Goal: Task Accomplishment & Management: Complete application form

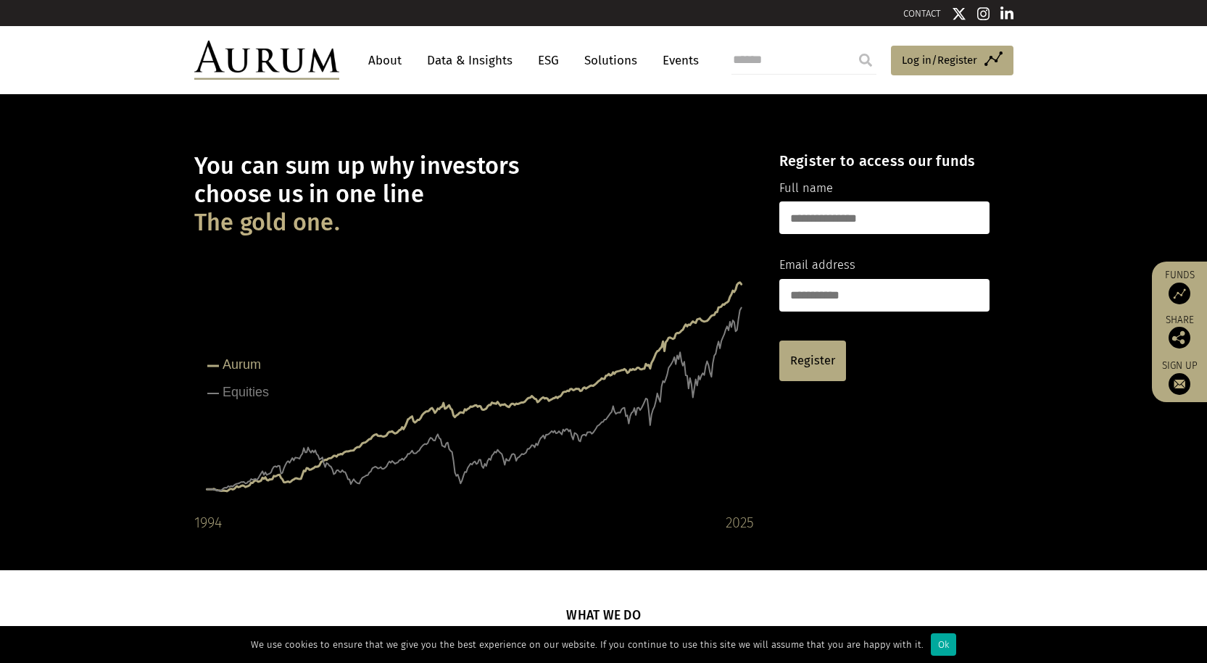
click at [376, 63] on link "About" at bounding box center [385, 60] width 48 height 27
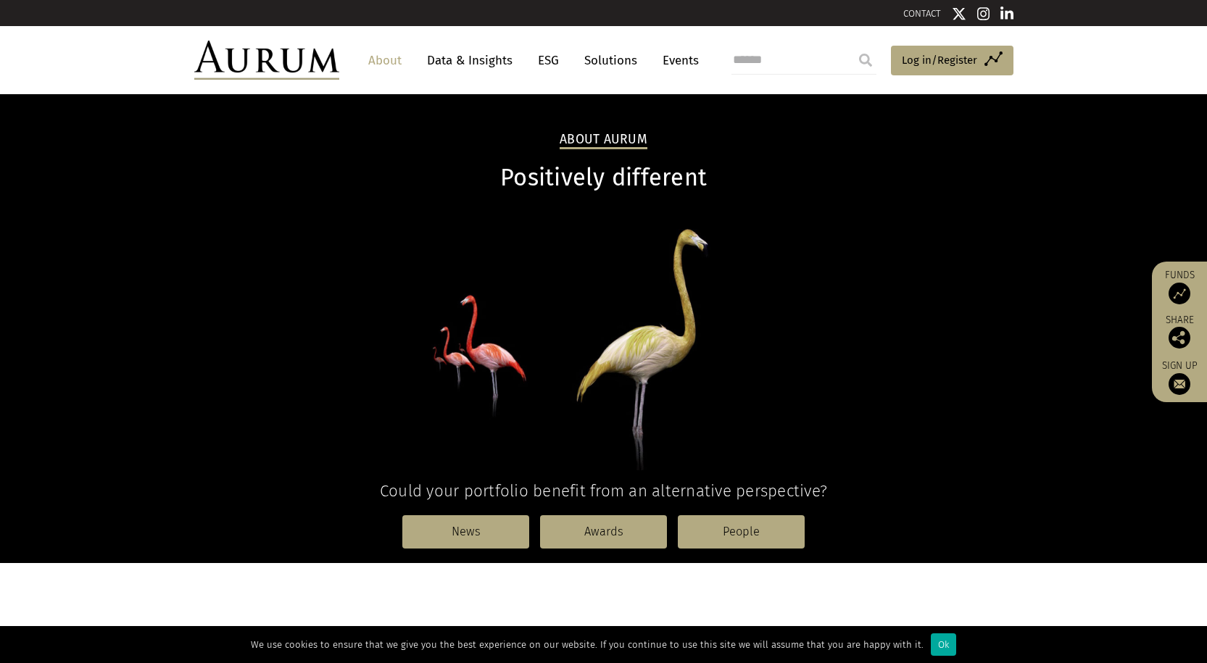
click at [482, 58] on link "Data & Insights" at bounding box center [470, 60] width 100 height 27
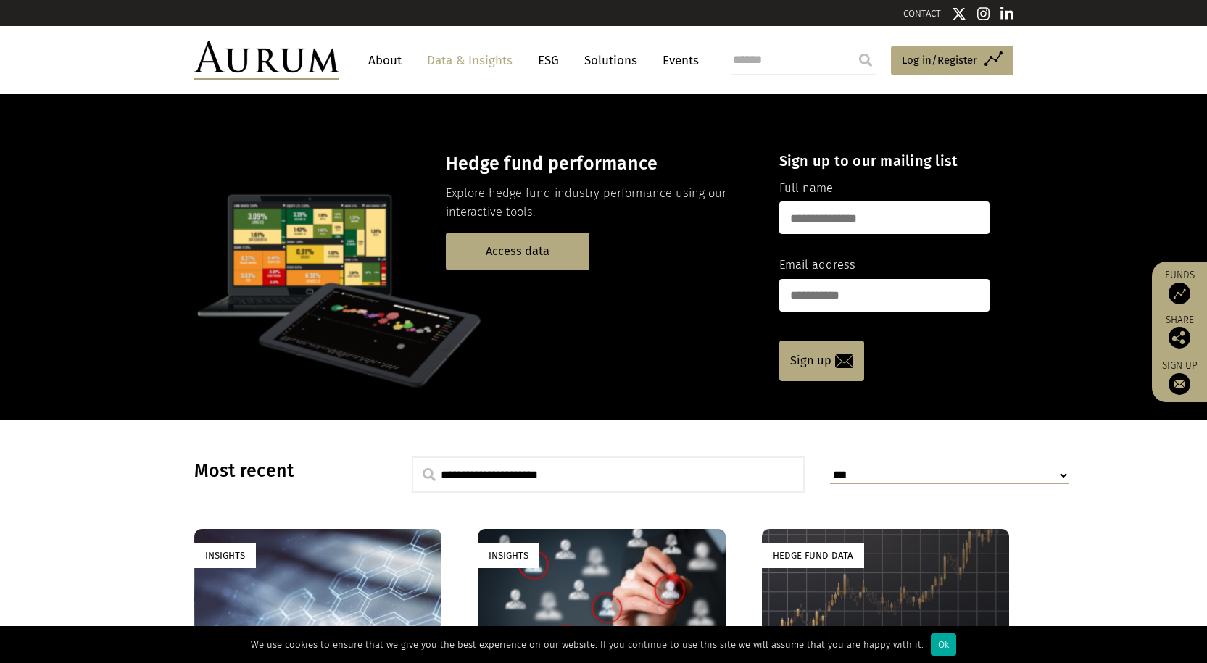
click at [543, 56] on link "ESG" at bounding box center [549, 60] width 36 height 27
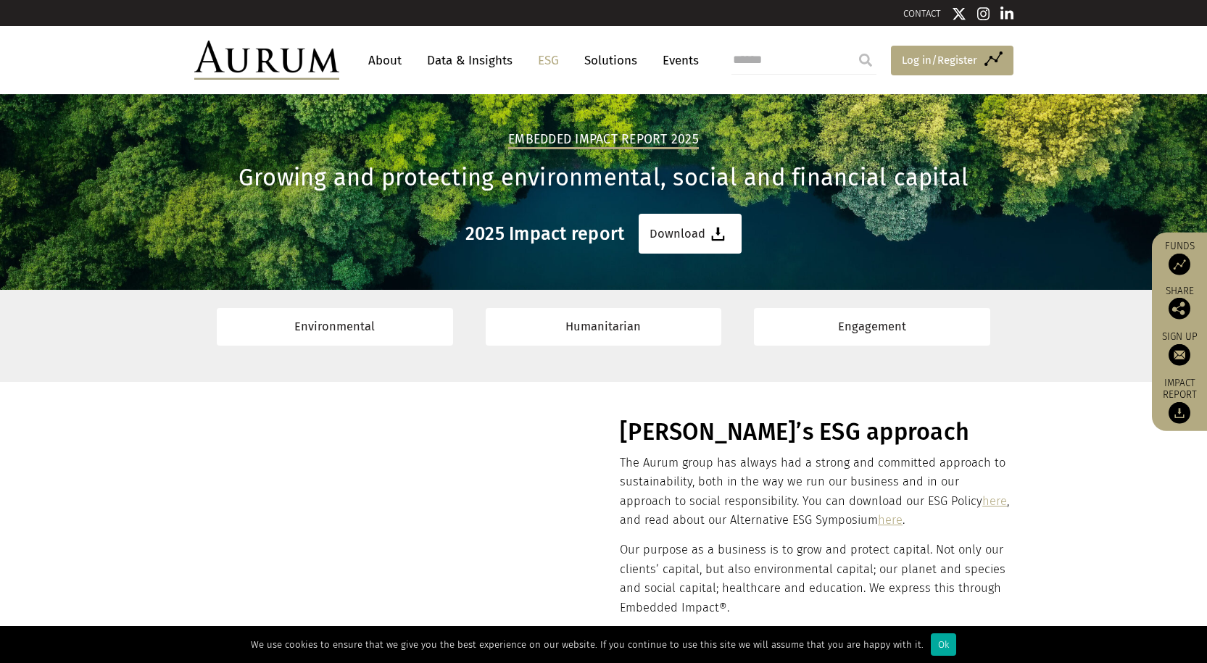
click at [944, 62] on span "Log in/Register" at bounding box center [939, 59] width 75 height 17
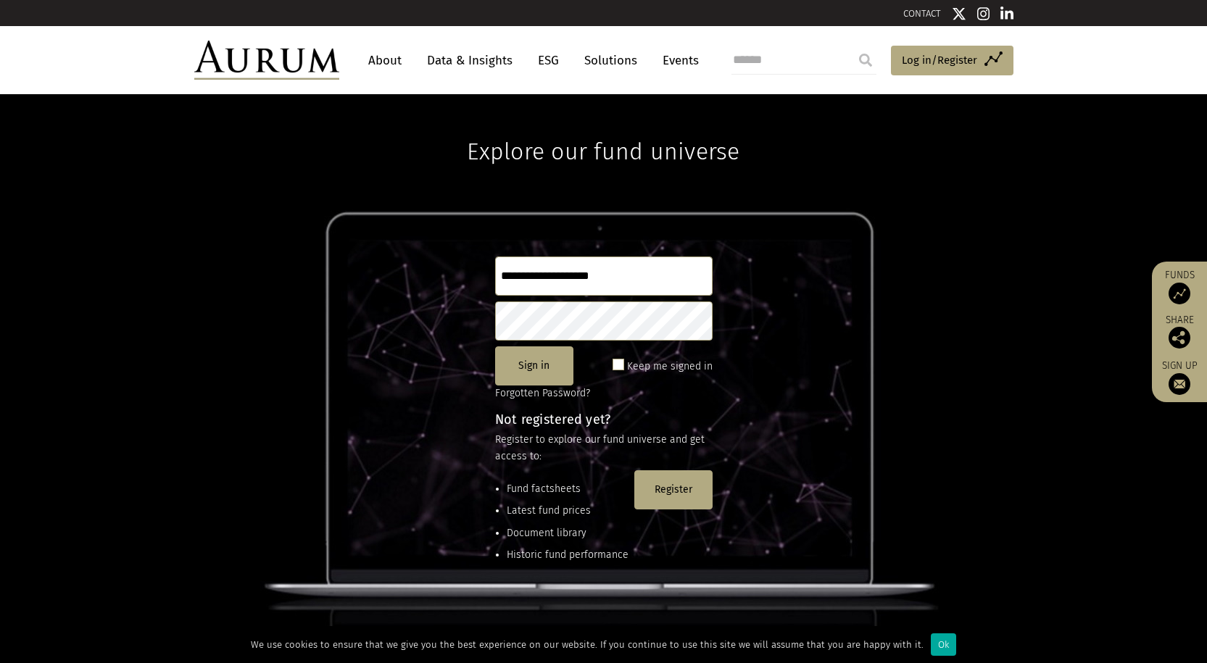
type input "**********"
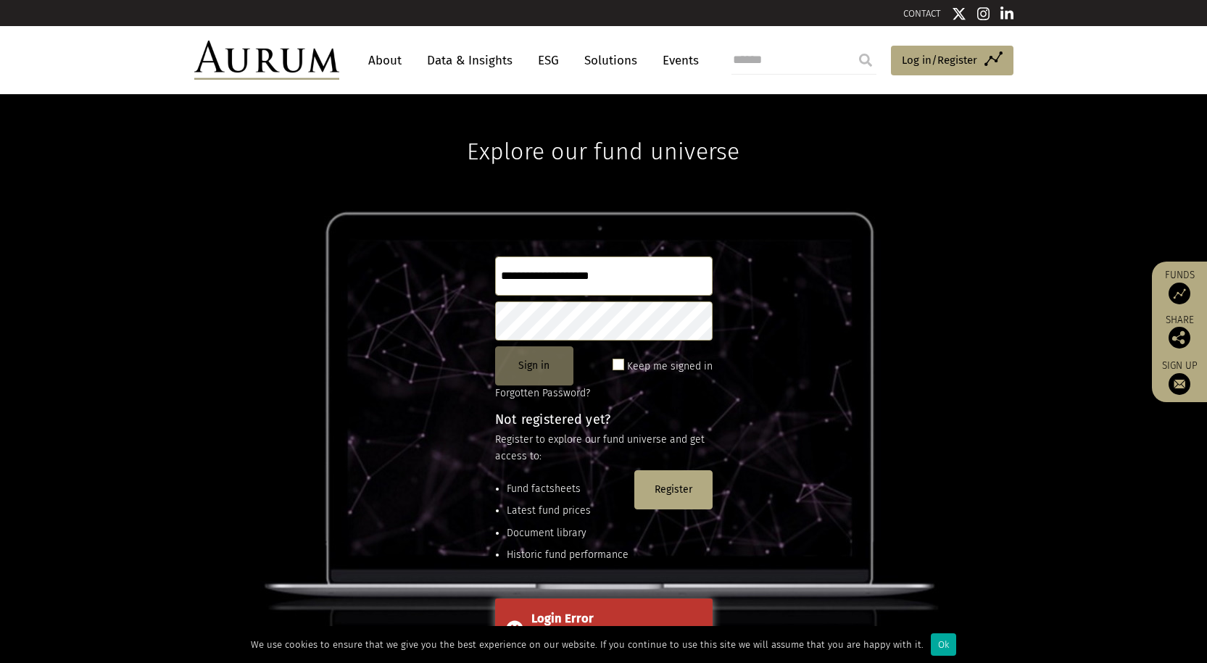
click at [532, 371] on button "Sign in" at bounding box center [534, 366] width 78 height 39
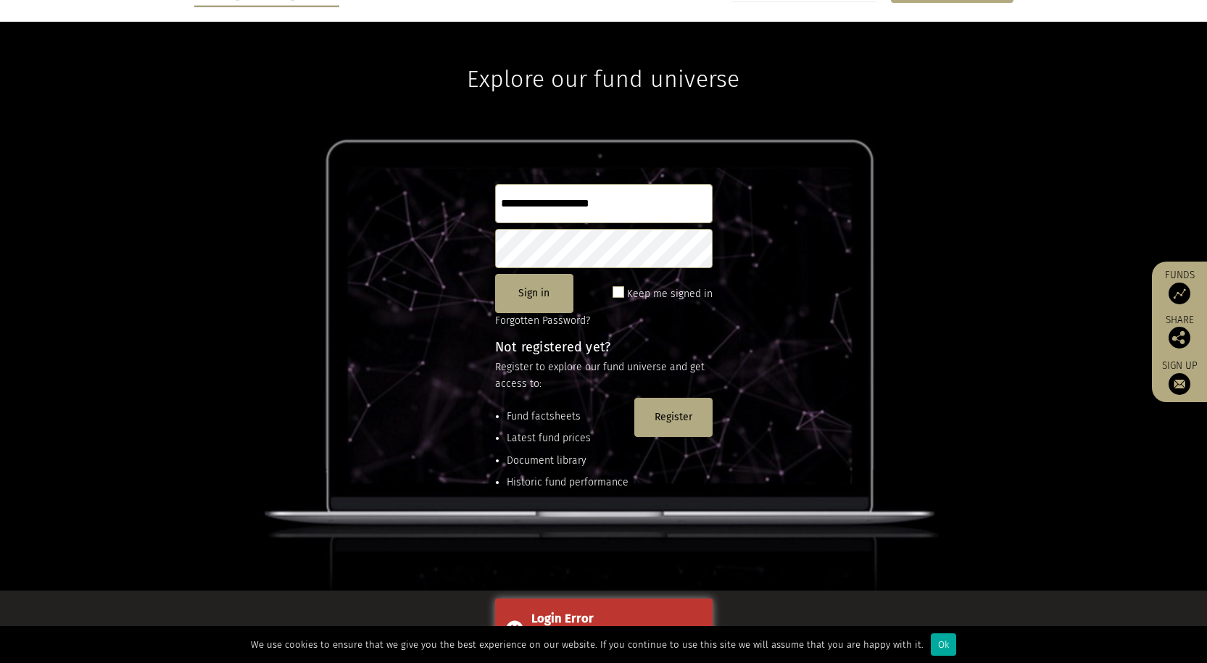
scroll to position [145, 0]
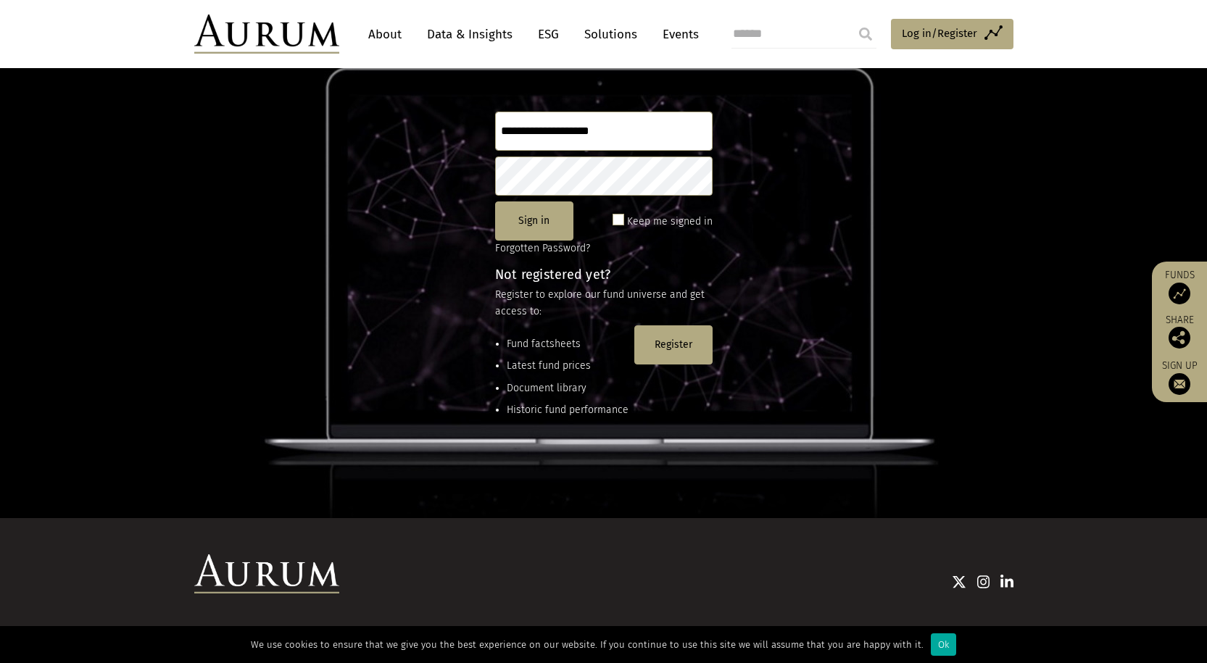
click at [618, 217] on span at bounding box center [619, 220] width 12 height 12
click at [626, 223] on div "Keep me signed in" at bounding box center [663, 221] width 100 height 19
click at [682, 344] on button "Register" at bounding box center [673, 345] width 78 height 39
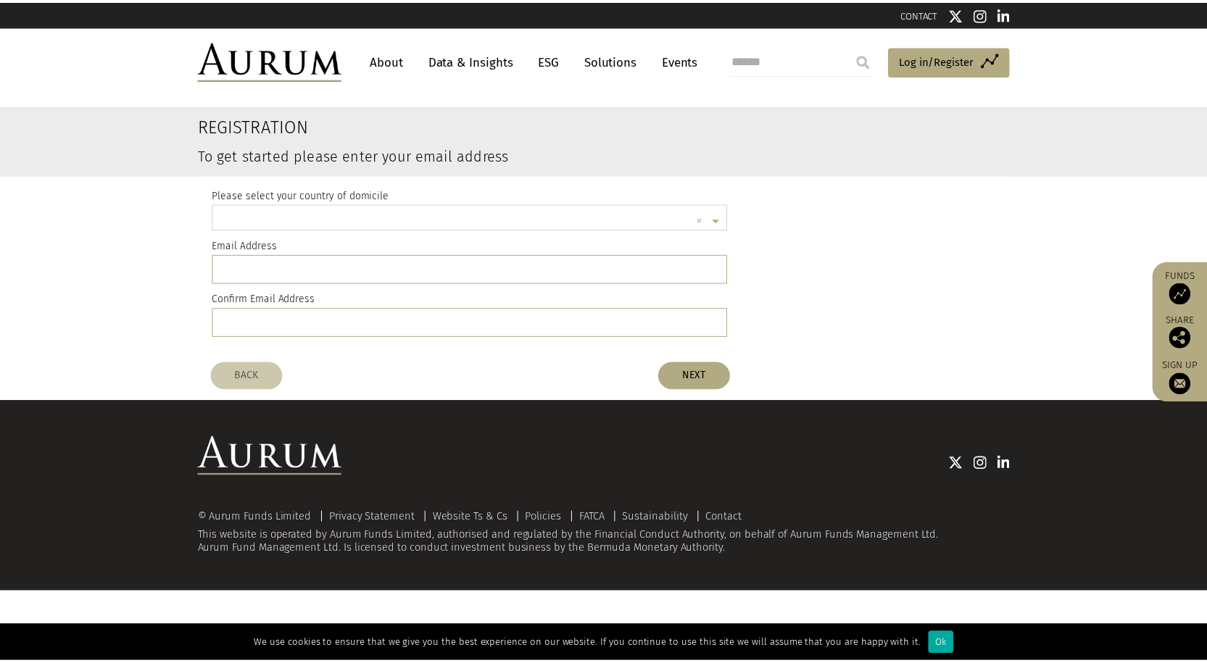
scroll to position [4, 0]
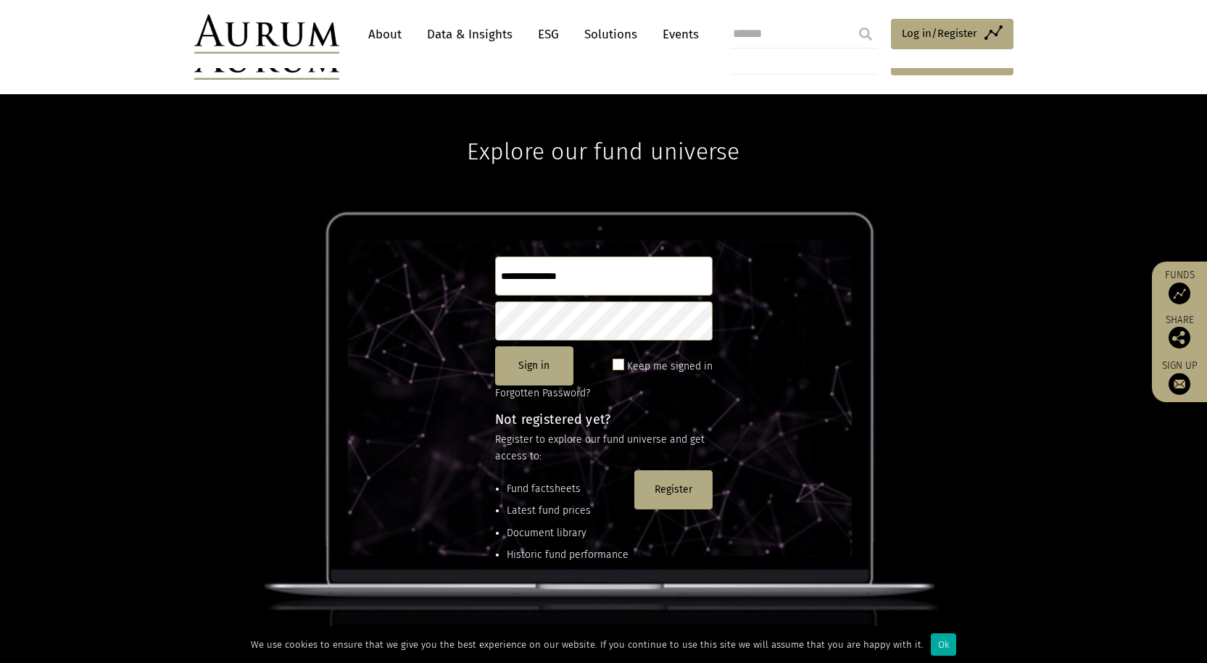
scroll to position [192, 0]
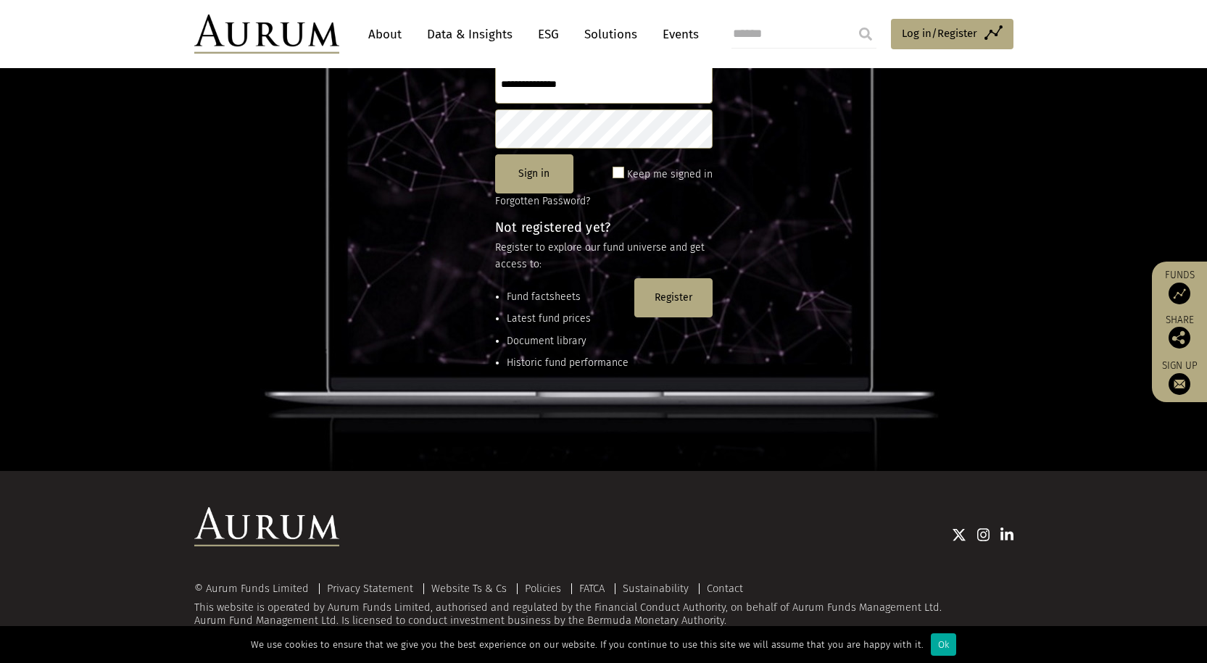
click at [392, 33] on link "About" at bounding box center [385, 34] width 48 height 27
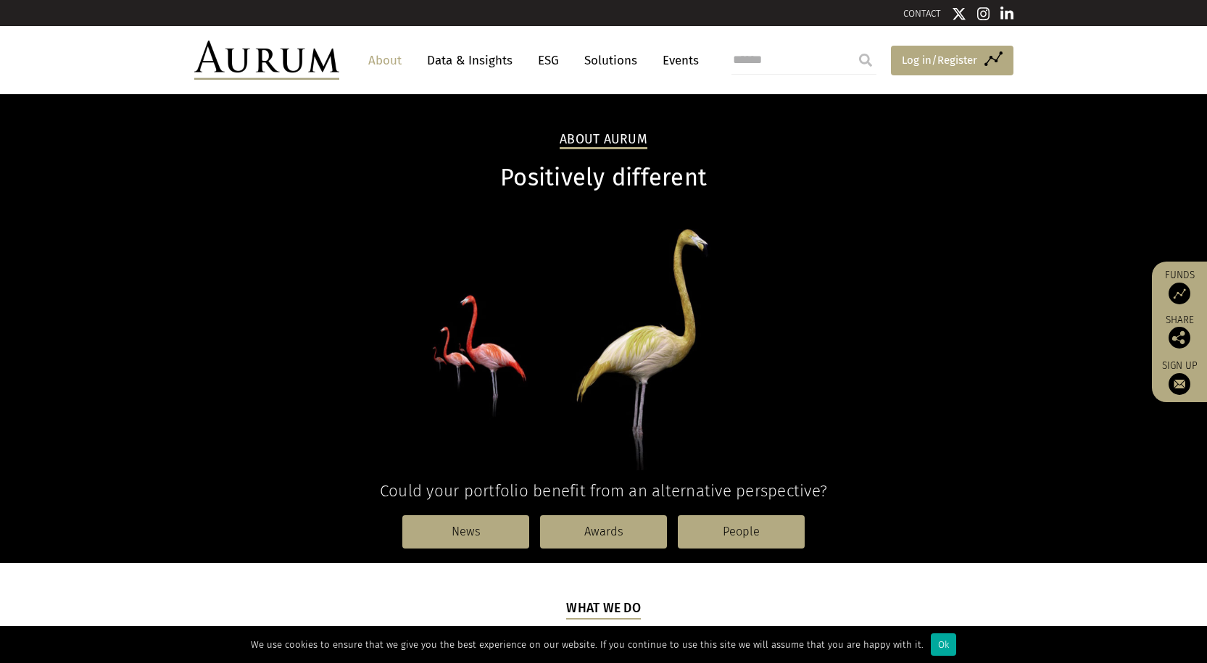
click at [929, 59] on span "Log in/Register" at bounding box center [939, 59] width 75 height 17
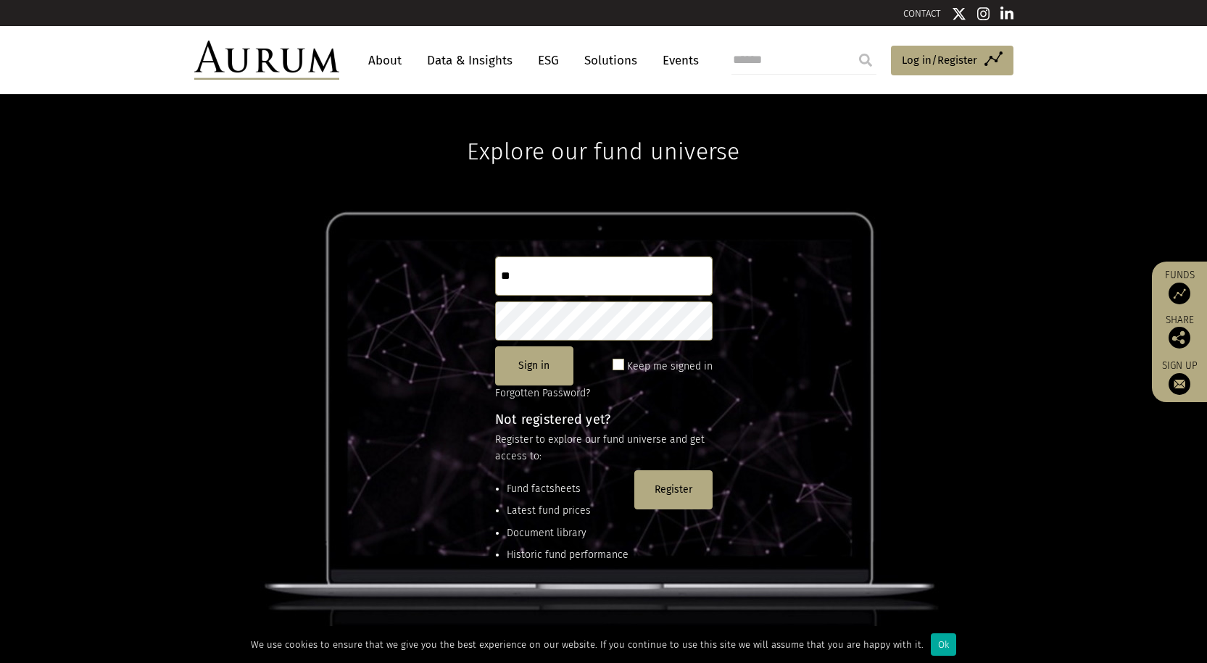
type input "*"
type input "**********"
click at [540, 368] on button "Sign in" at bounding box center [534, 366] width 78 height 39
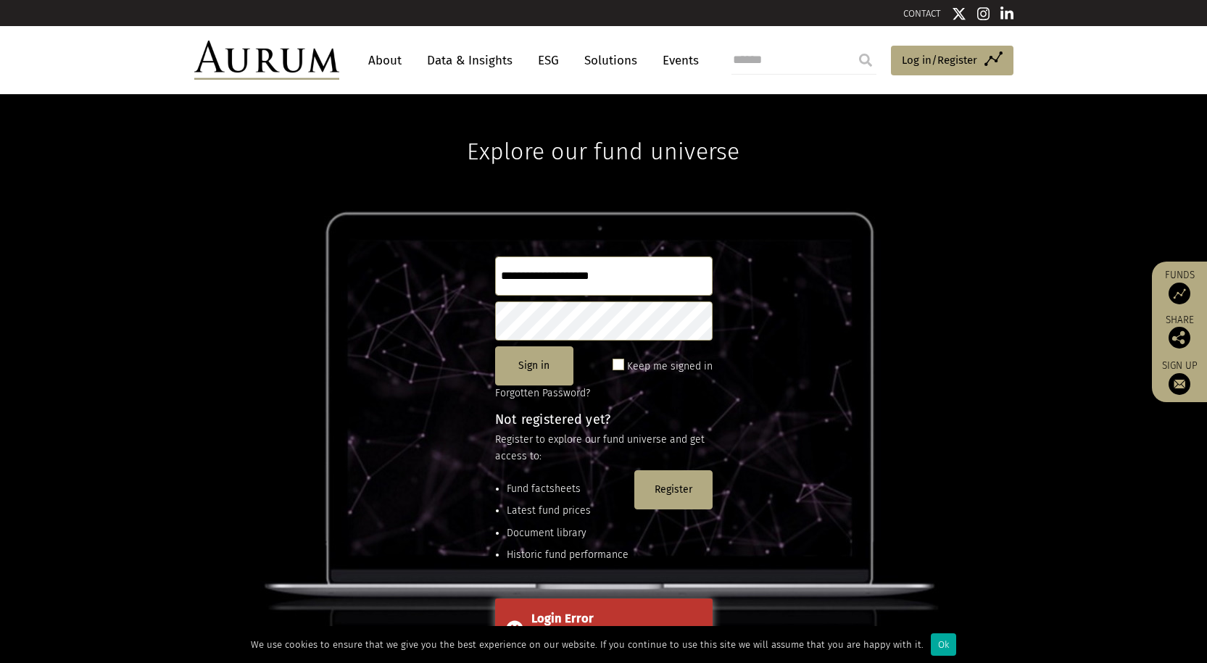
click at [624, 365] on span at bounding box center [619, 365] width 12 height 12
click at [471, 300] on div "**********" at bounding box center [603, 378] width 1207 height 569
click at [555, 60] on link "ESG" at bounding box center [549, 60] width 36 height 27
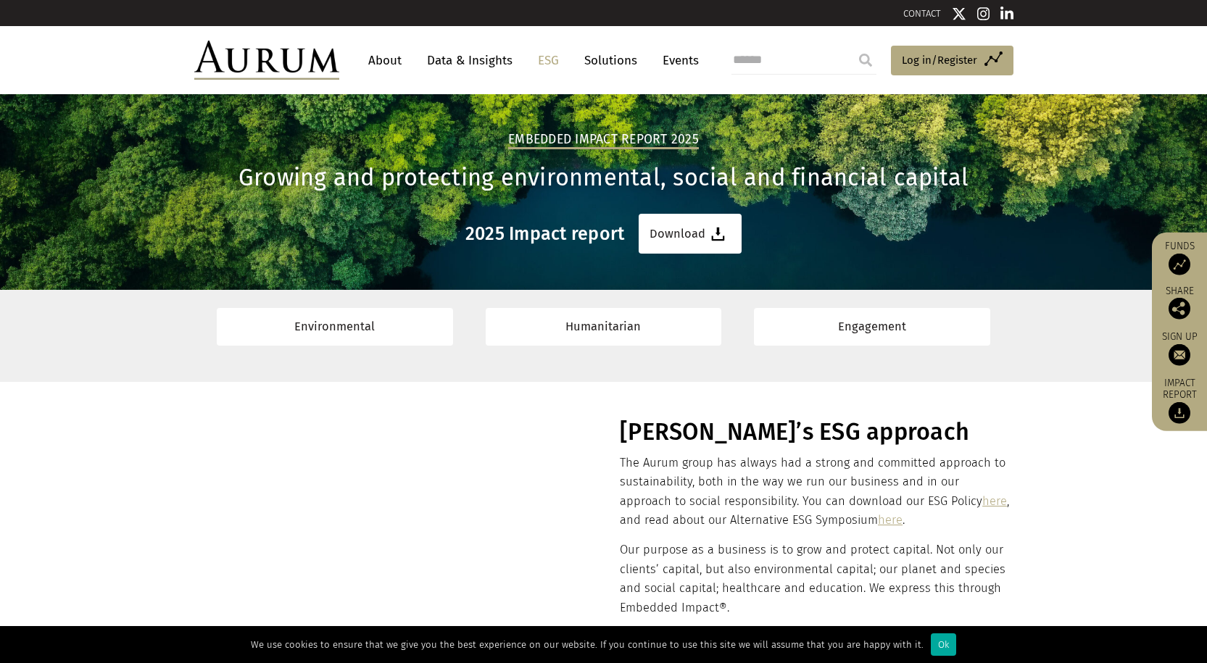
click at [299, 56] on img at bounding box center [266, 60] width 145 height 39
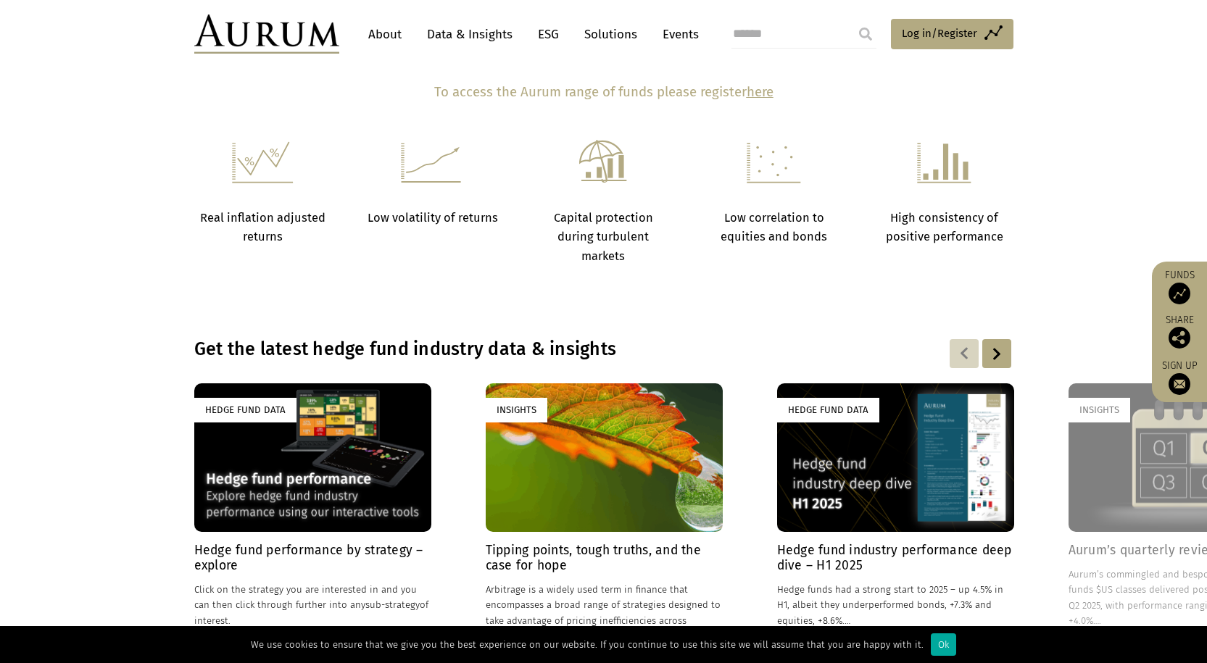
scroll to position [348, 0]
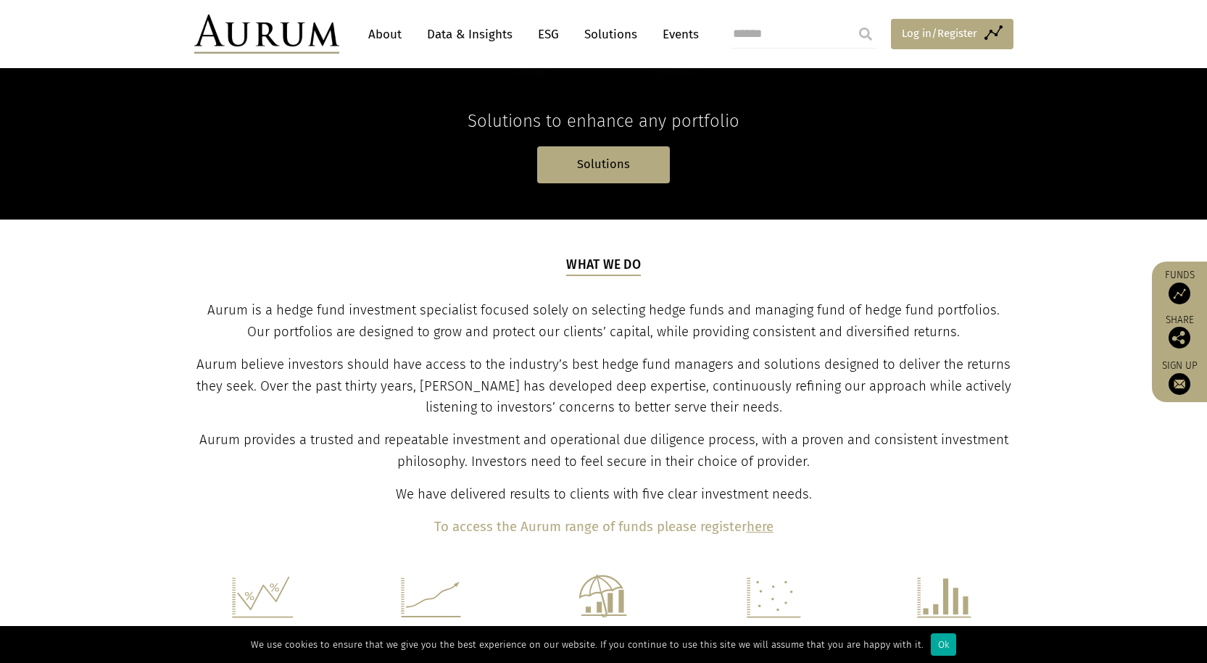
click at [958, 29] on span "Log in/Register" at bounding box center [939, 33] width 75 height 17
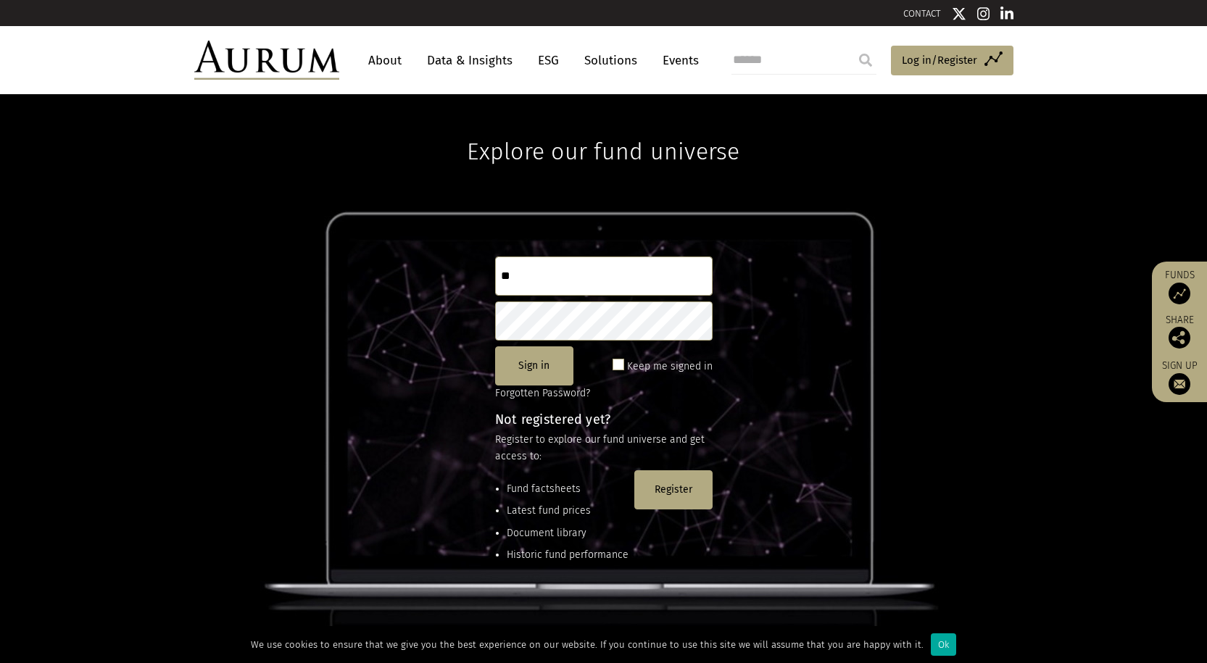
type input "*"
type input "**********"
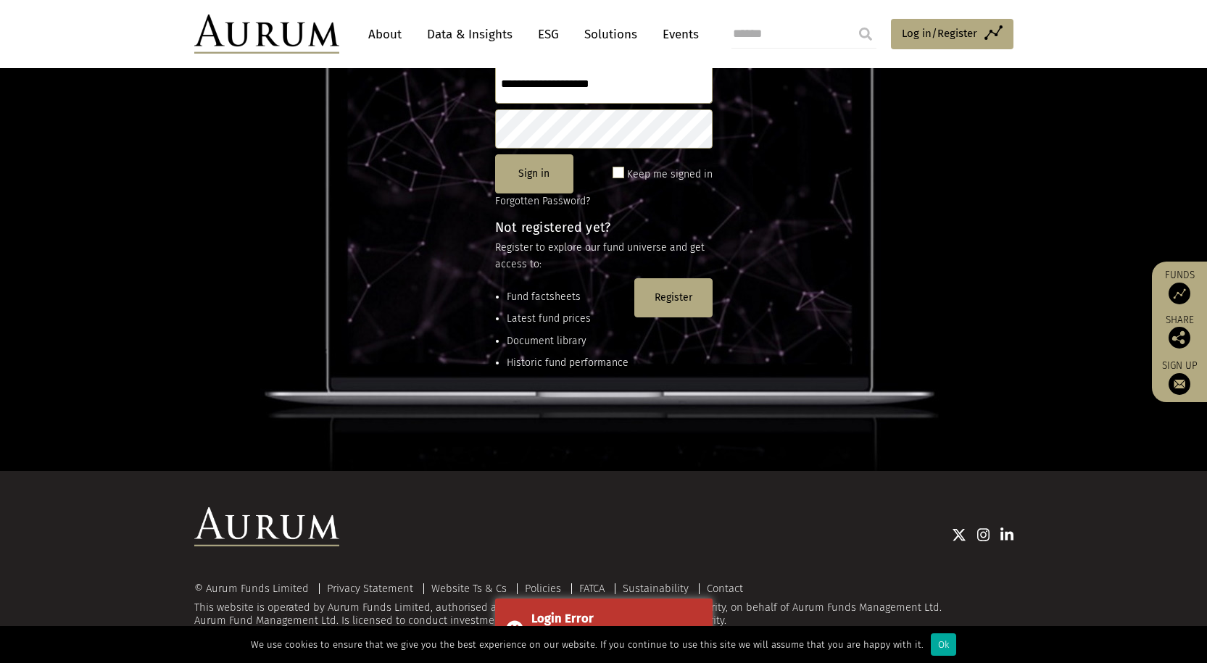
scroll to position [47, 0]
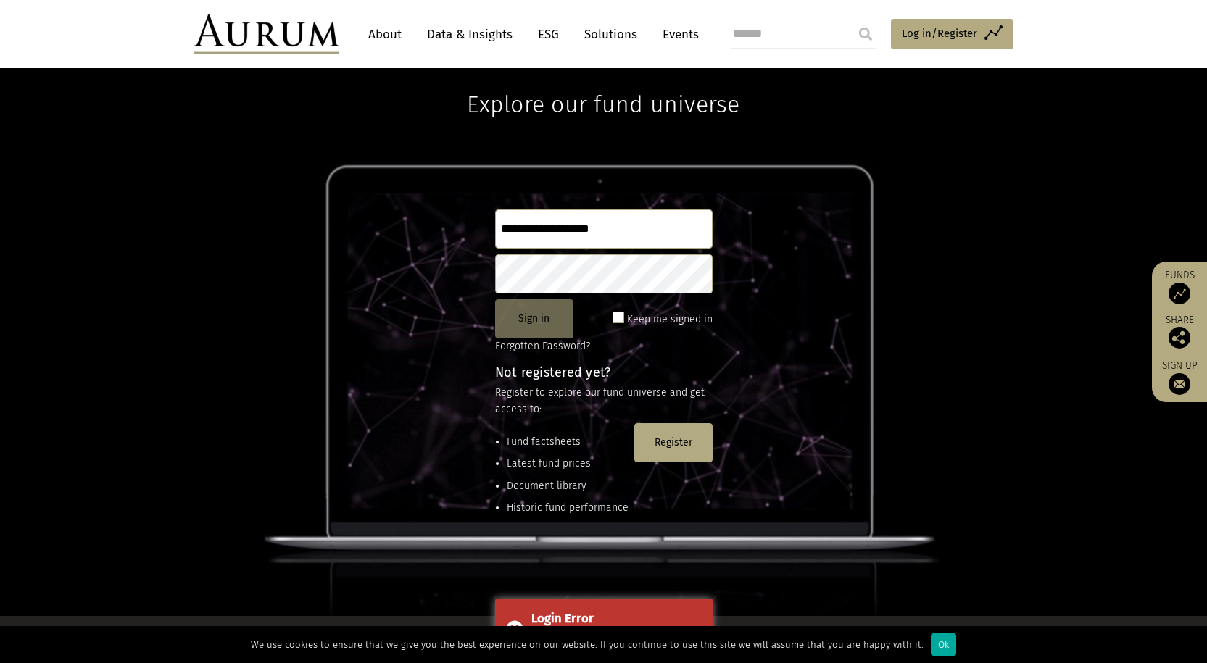
click at [540, 317] on button "Sign in" at bounding box center [534, 318] width 78 height 39
click at [541, 328] on button "Sign in" at bounding box center [534, 318] width 78 height 39
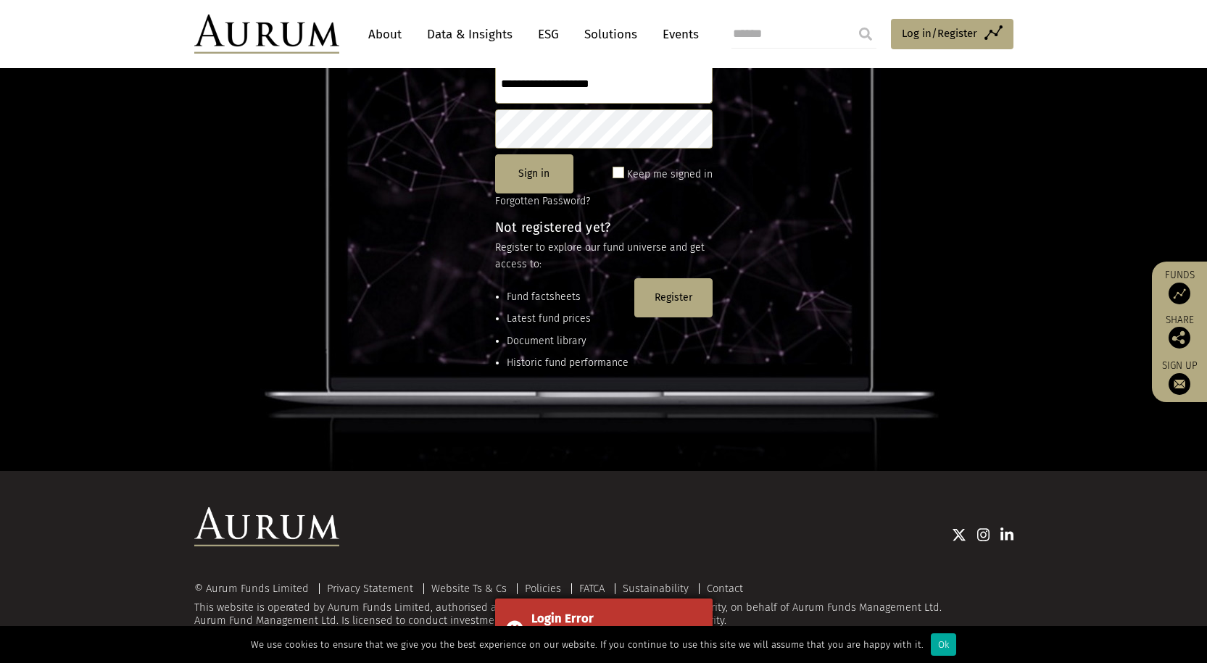
click at [637, 611] on div "Login Error" at bounding box center [616, 619] width 170 height 19
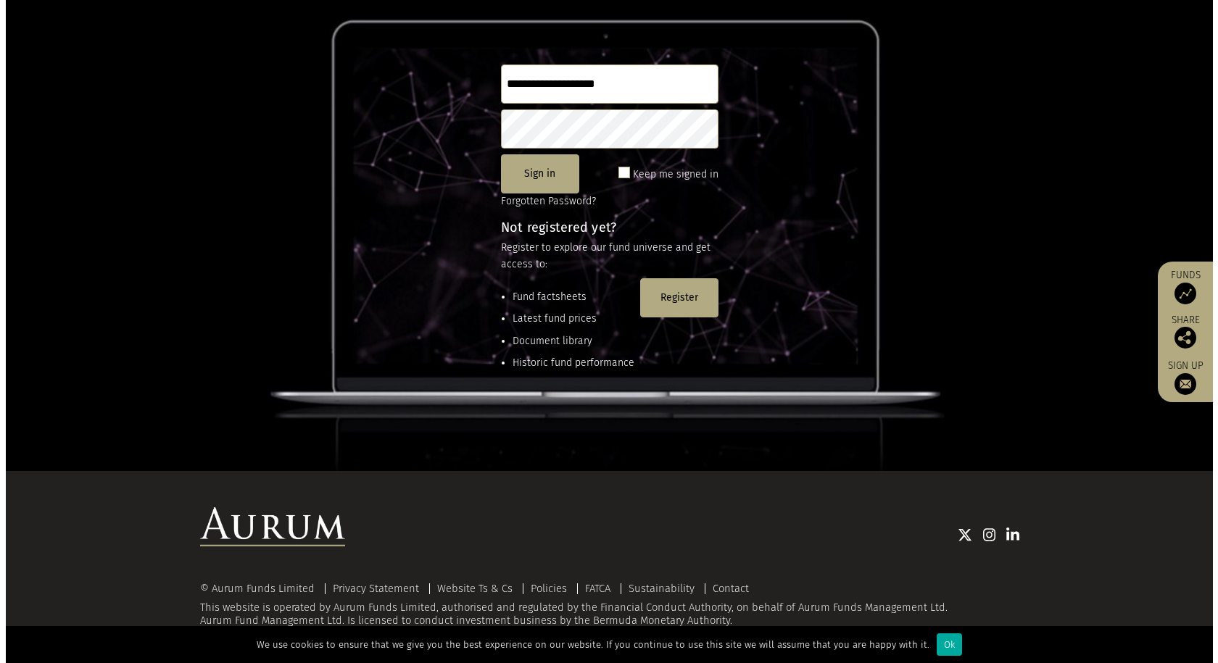
scroll to position [0, 0]
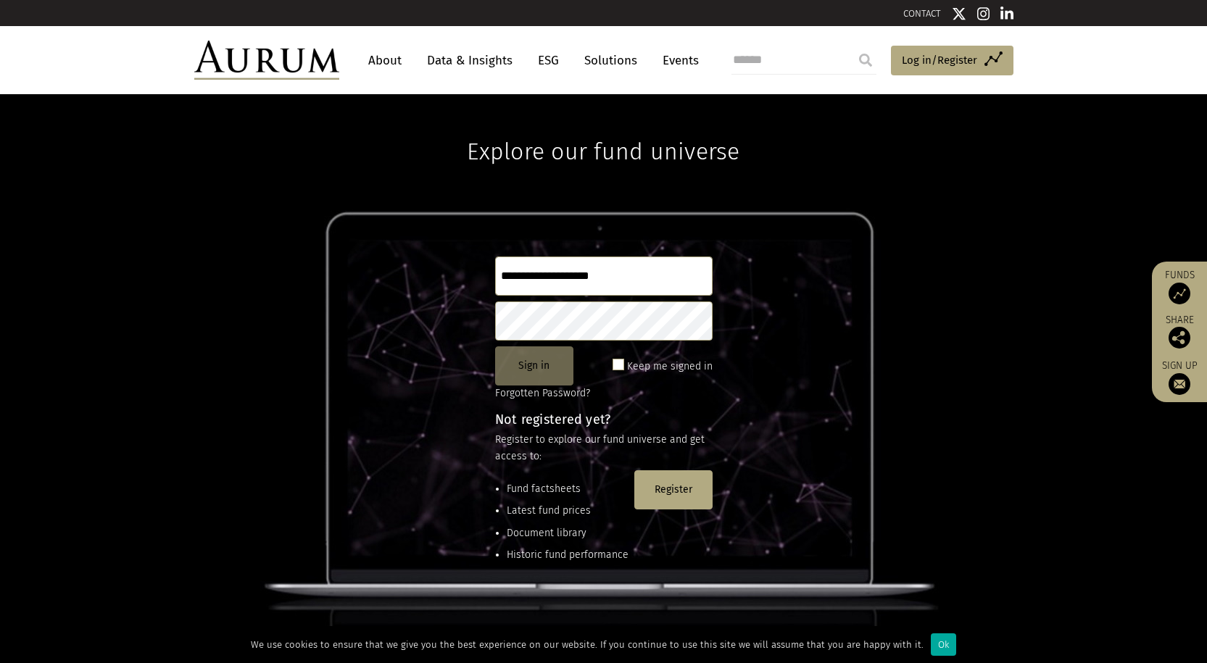
click at [550, 366] on button "Sign in" at bounding box center [534, 366] width 78 height 39
click at [538, 362] on button "Sign in" at bounding box center [534, 366] width 78 height 39
click at [680, 500] on button "Register" at bounding box center [673, 490] width 78 height 39
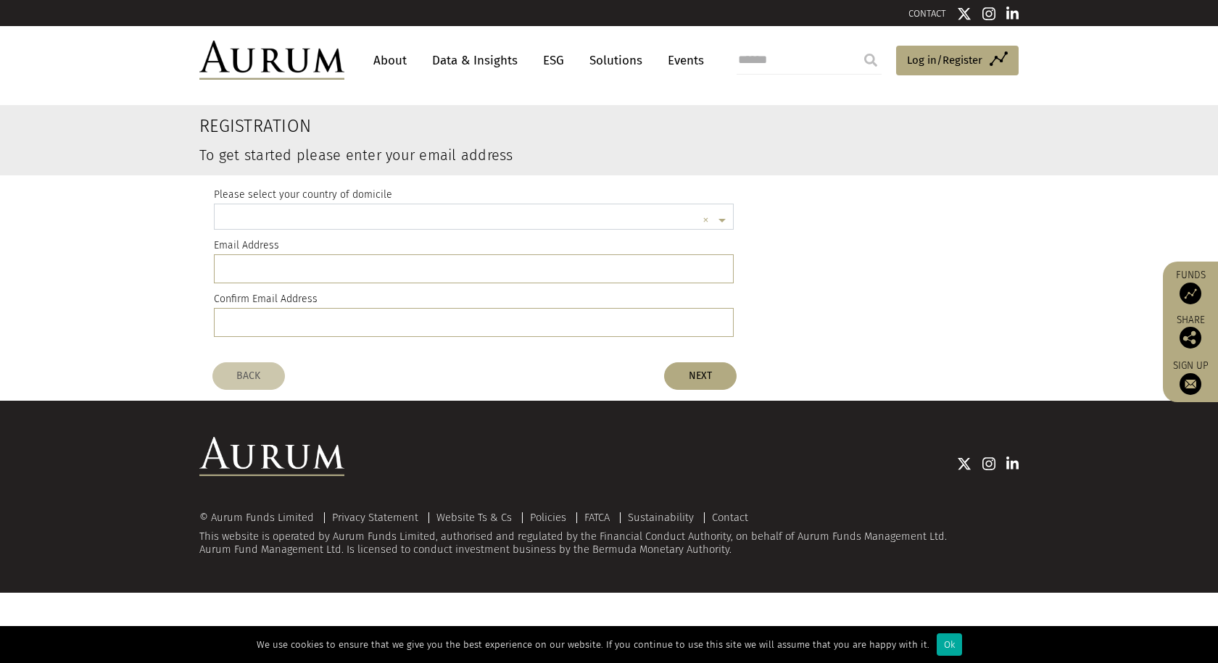
scroll to position [4, 0]
click at [717, 214] on span at bounding box center [724, 218] width 18 height 16
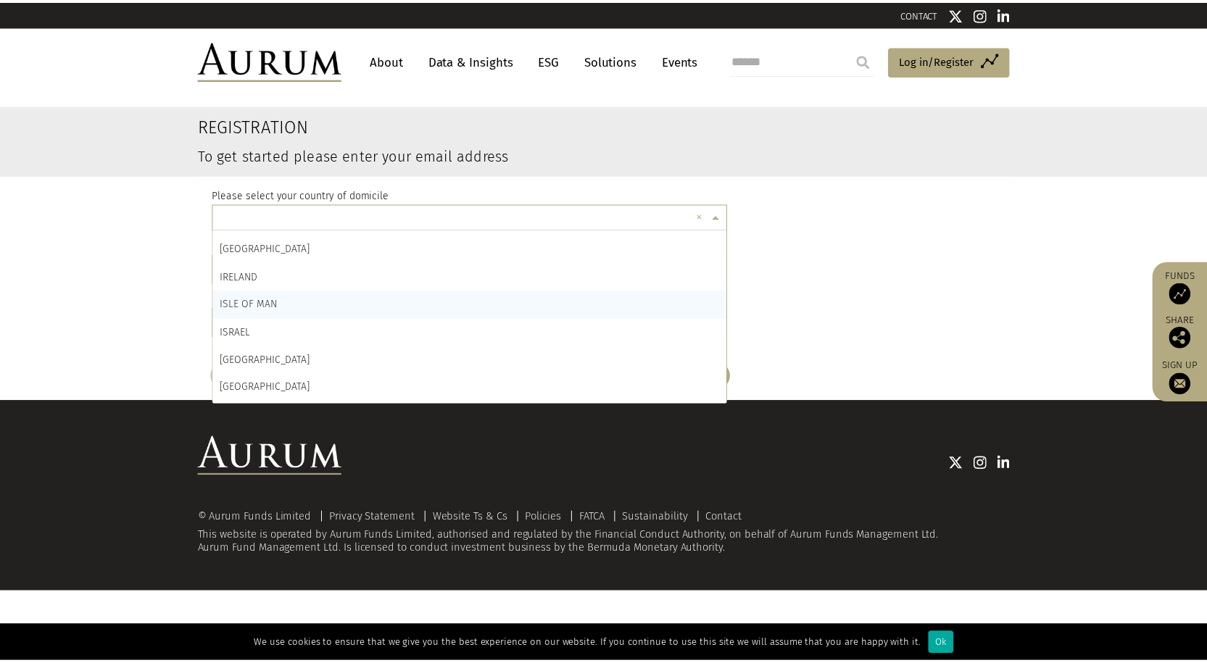
scroll to position [3045, 0]
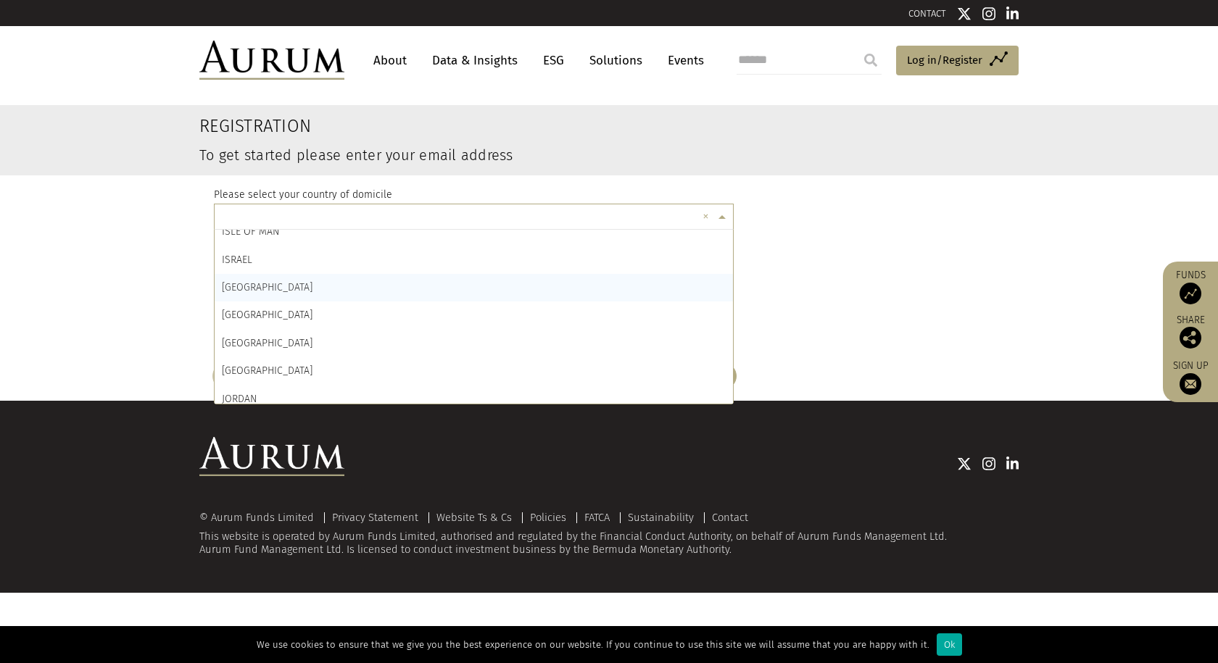
click at [225, 291] on span "[GEOGRAPHIC_DATA]" at bounding box center [267, 287] width 91 height 12
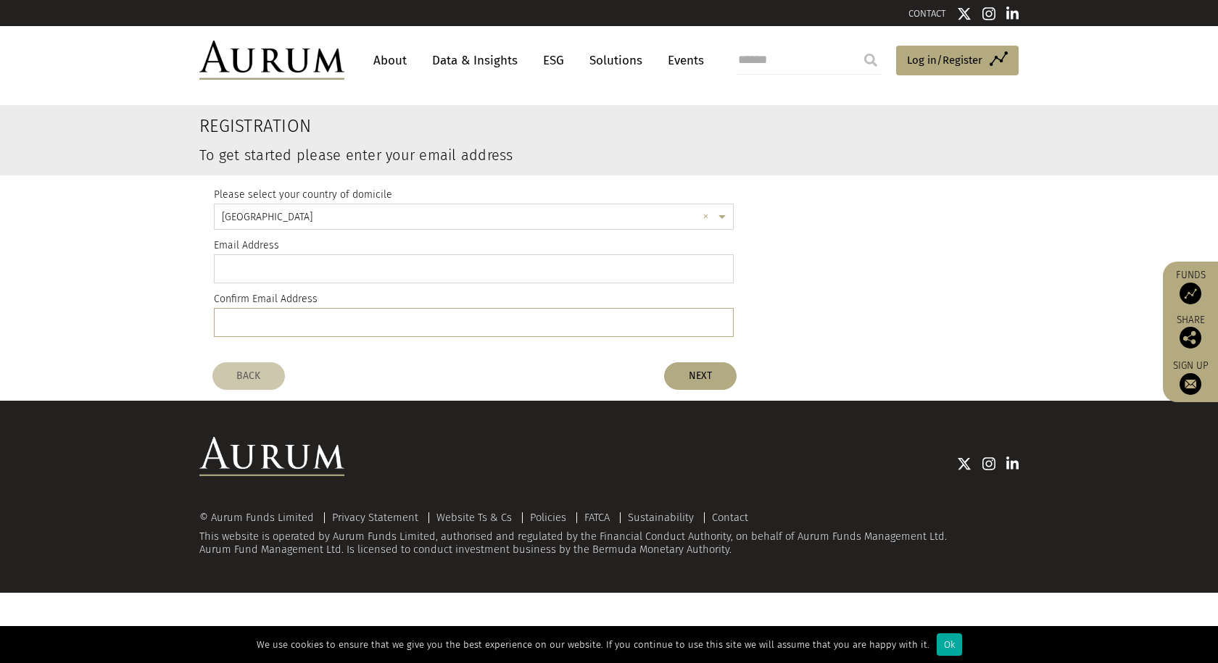
click at [247, 268] on input "email" at bounding box center [474, 268] width 520 height 29
type input "*"
type input "**********"
click at [250, 319] on input "email" at bounding box center [474, 322] width 520 height 29
type input "**********"
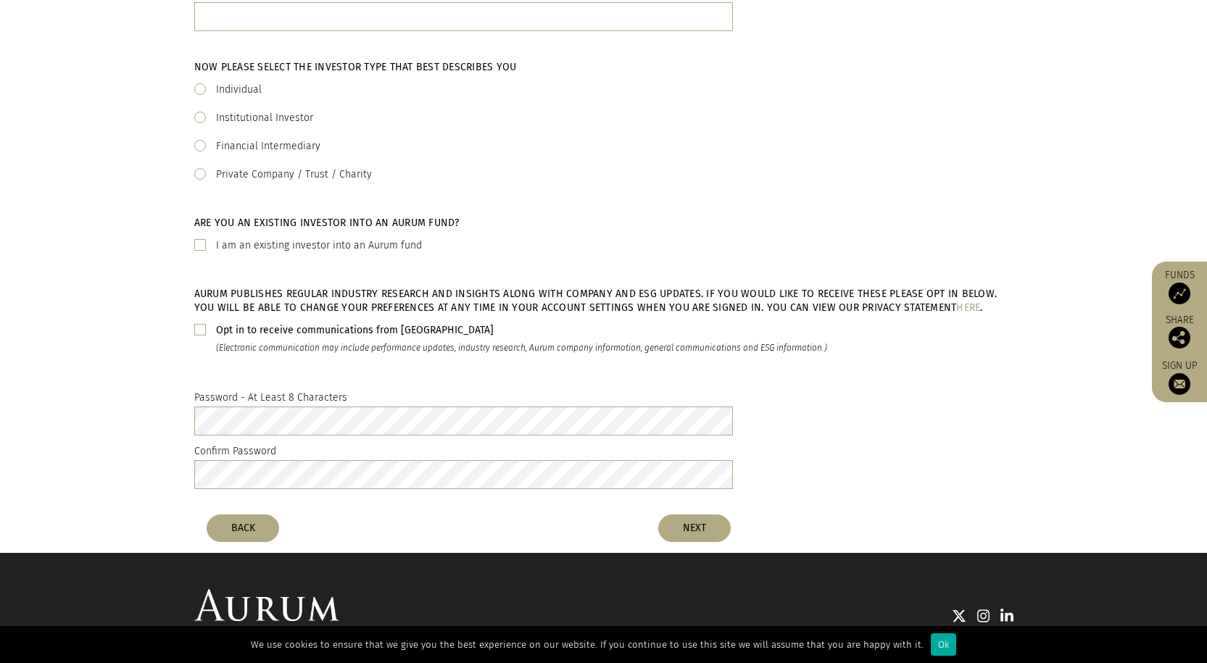
scroll to position [0, 0]
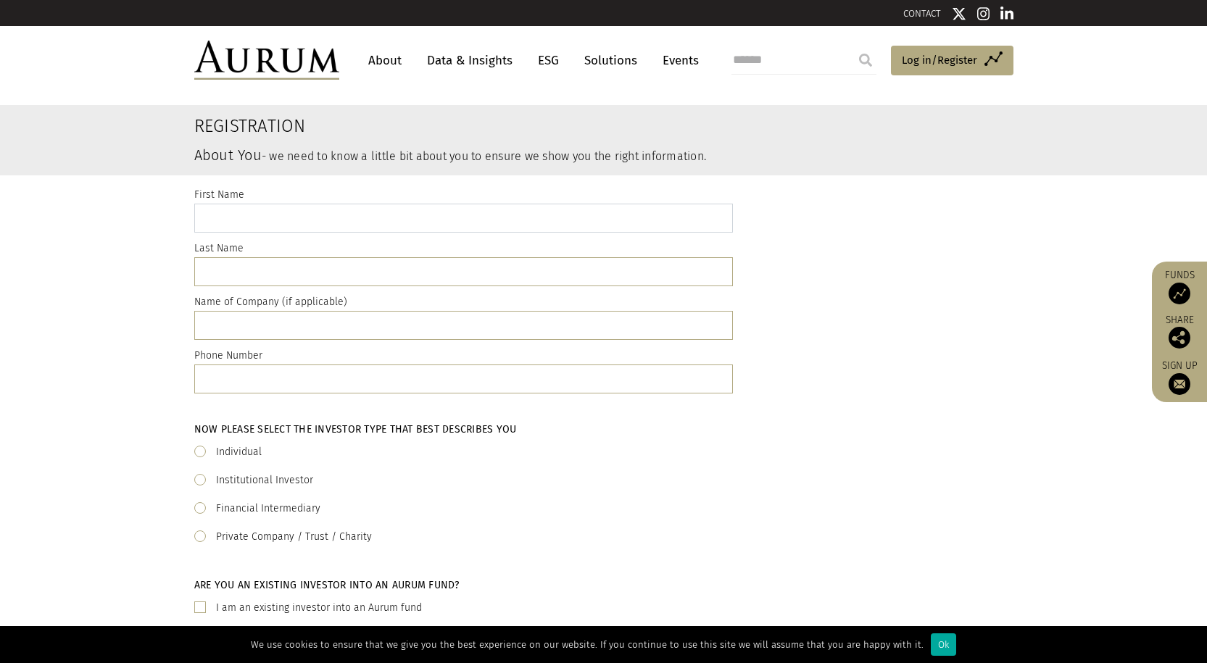
click at [233, 208] on input "text" at bounding box center [463, 218] width 539 height 29
type input "****"
type input "*****"
type input "**********"
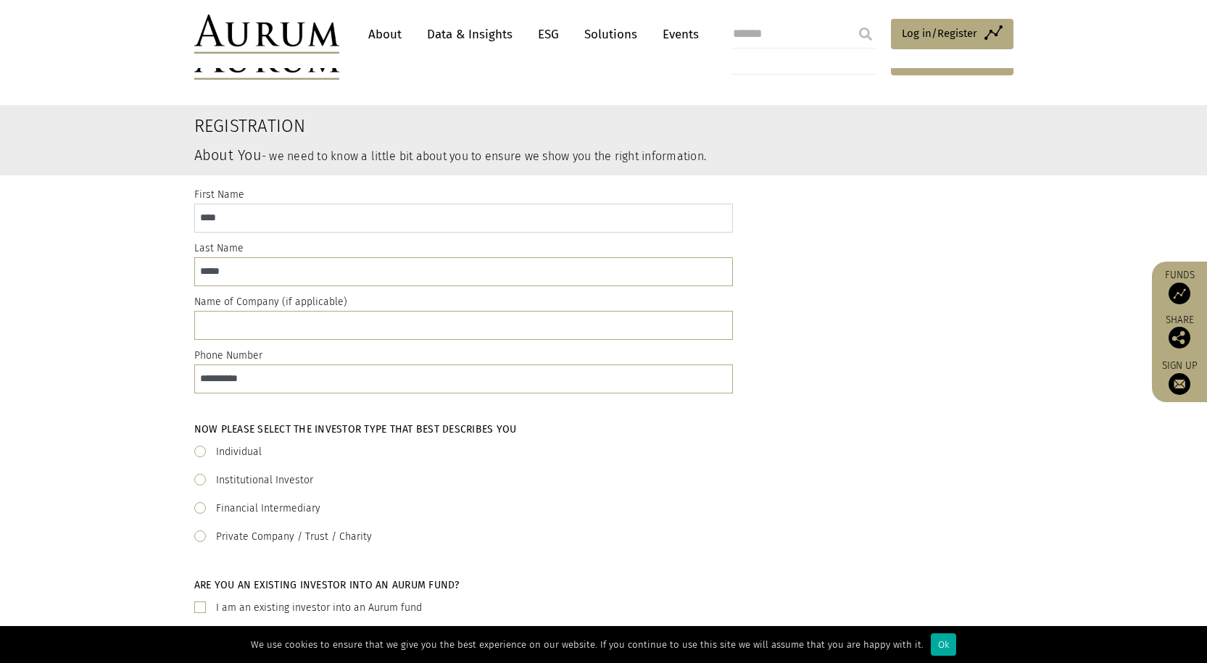
scroll to position [145, 0]
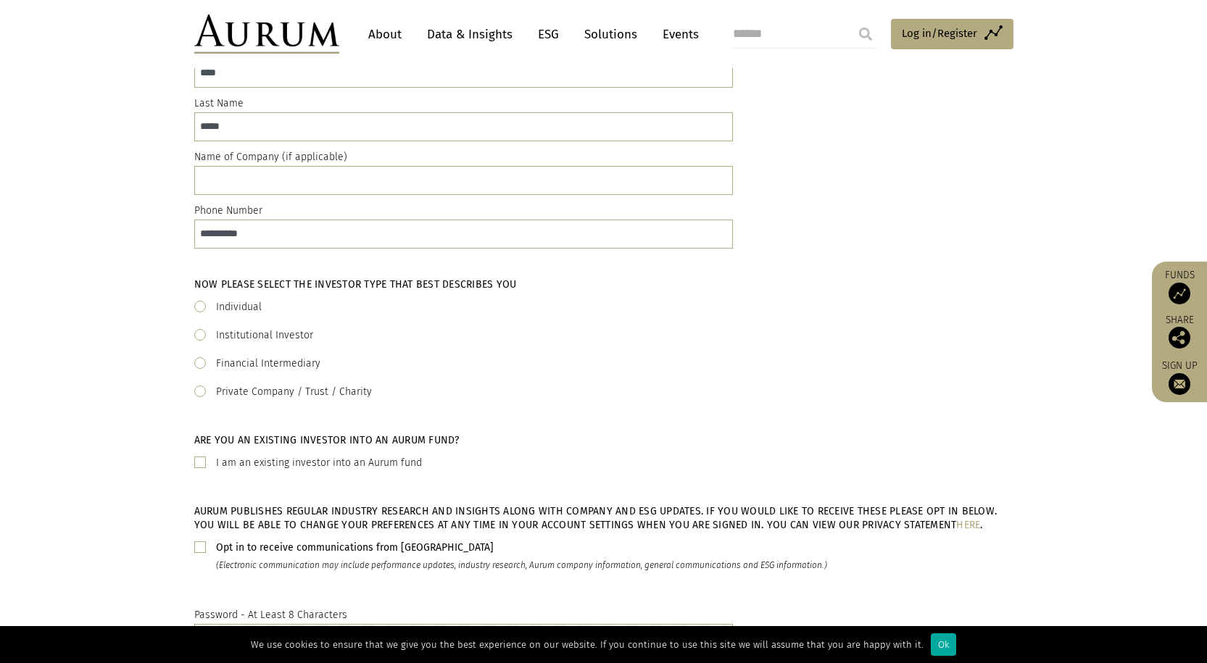
click at [203, 310] on span at bounding box center [200, 307] width 12 height 12
click at [201, 462] on span at bounding box center [200, 463] width 12 height 12
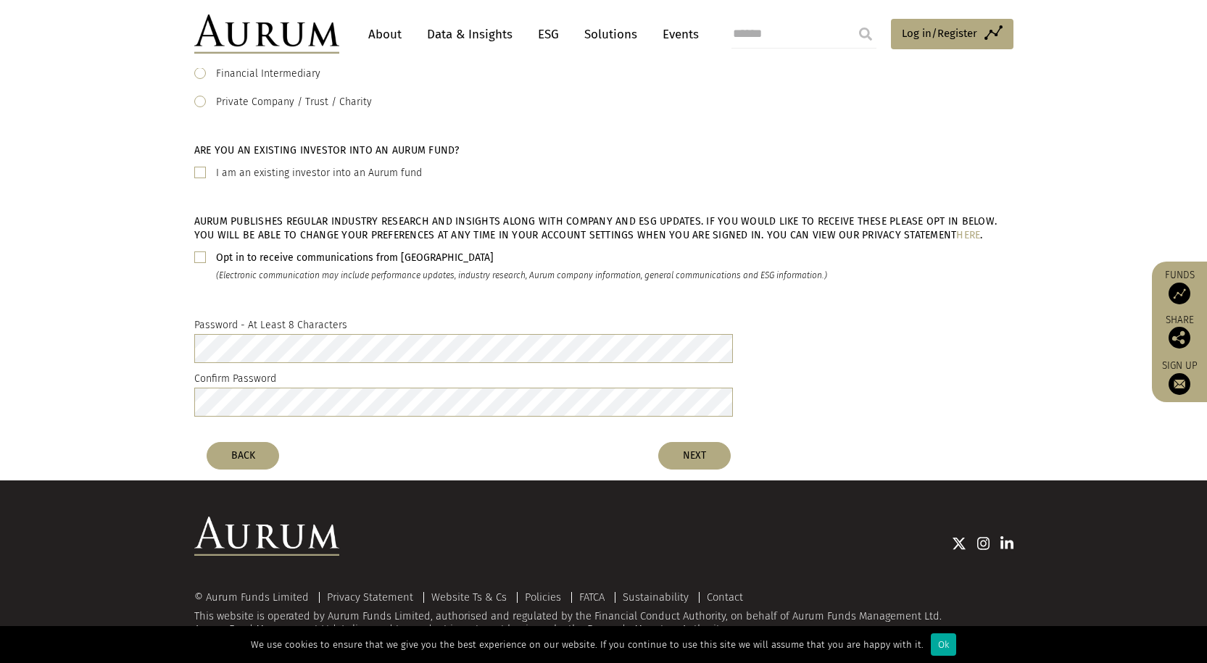
click at [700, 453] on button "NEXT" at bounding box center [694, 456] width 72 height 28
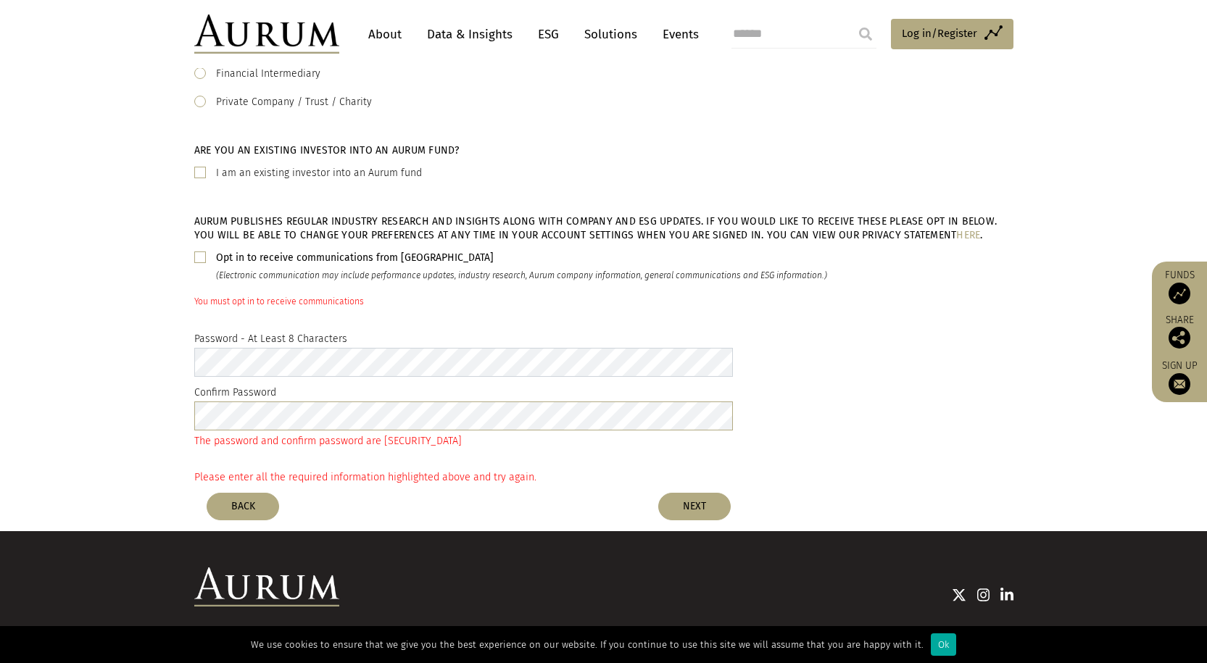
click at [196, 340] on div "Password - At Least 8 Characters" at bounding box center [463, 354] width 539 height 46
click at [698, 503] on button "NEXT" at bounding box center [694, 507] width 72 height 28
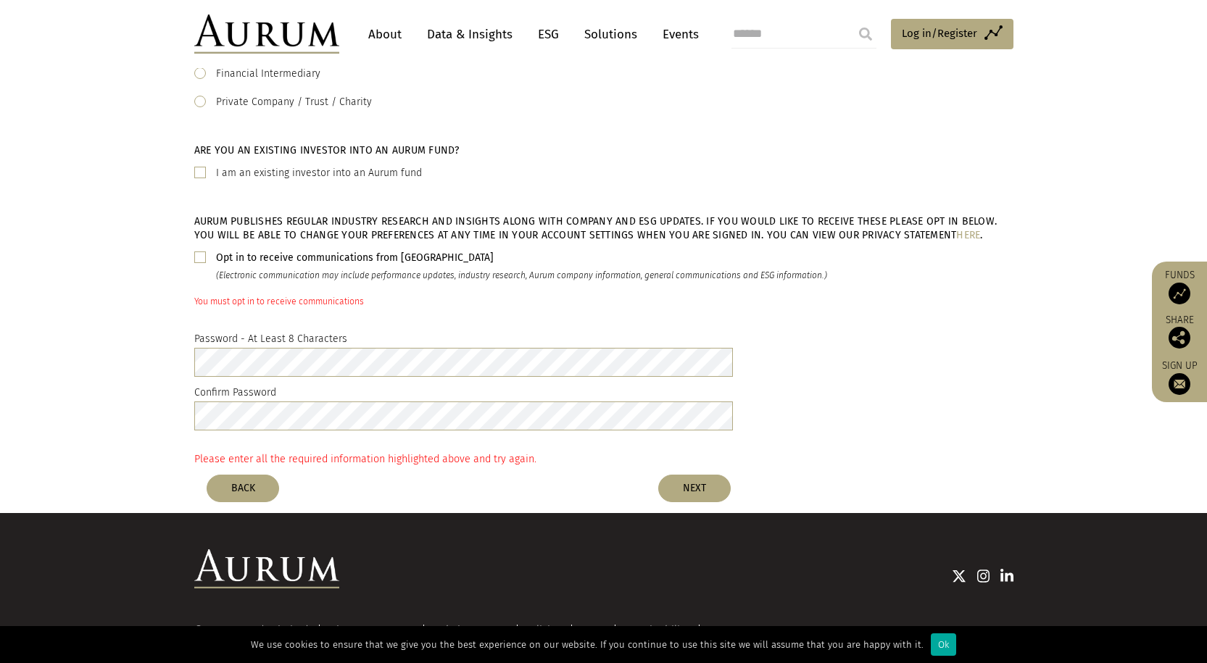
click at [197, 260] on span at bounding box center [200, 258] width 12 height 12
click at [684, 487] on button "NEXT" at bounding box center [694, 489] width 72 height 28
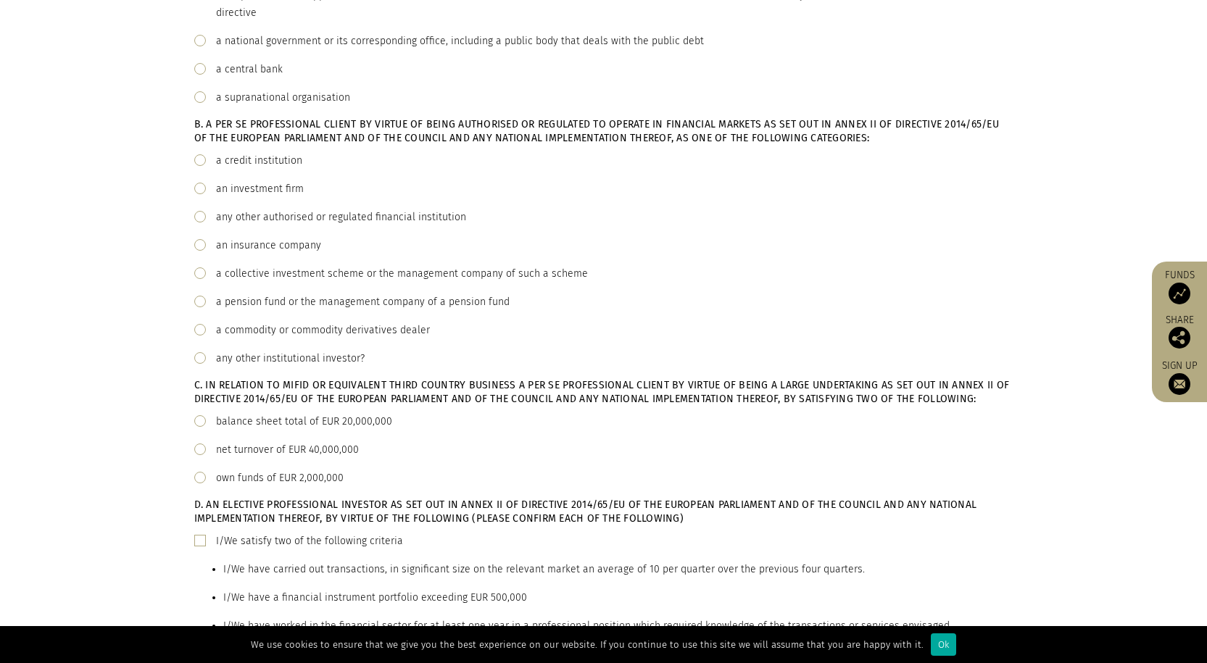
scroll to position [0, 0]
